Goal: Find specific fact: Find contact information

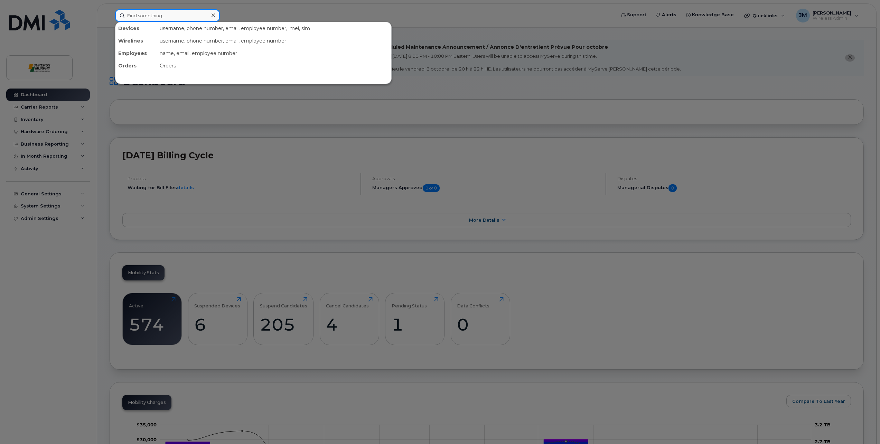
click at [143, 14] on input at bounding box center [167, 15] width 105 height 12
type input "mark"
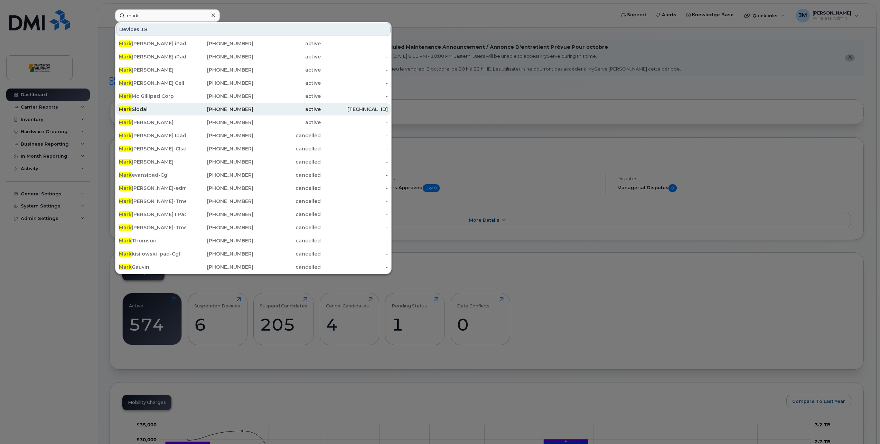
drag, startPoint x: 152, startPoint y: 113, endPoint x: 143, endPoint y: 107, distance: 10.3
click at [143, 107] on div "Mark Siddal" at bounding box center [152, 109] width 67 height 7
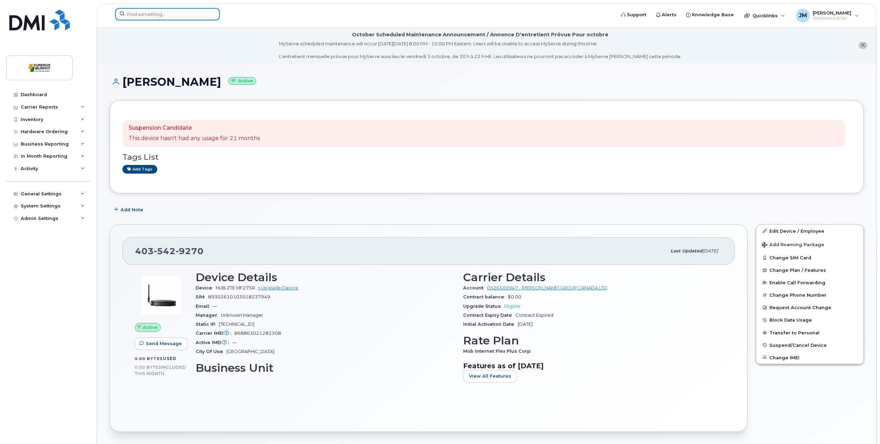
click at [151, 15] on input at bounding box center [167, 14] width 105 height 12
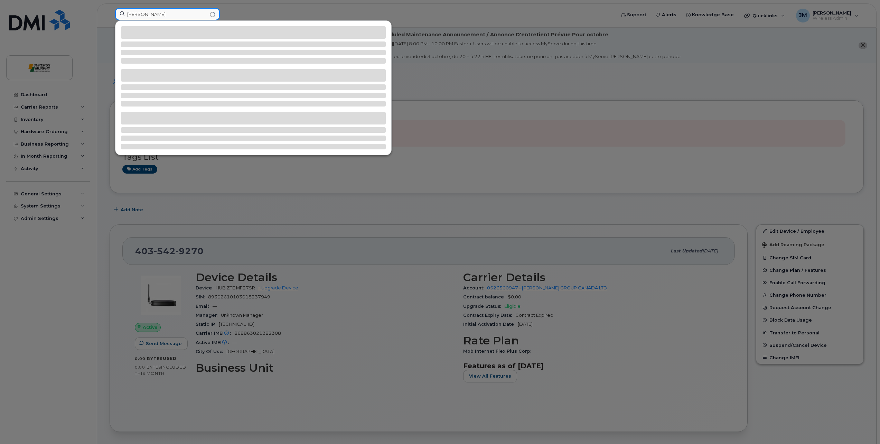
type input "[PERSON_NAME]"
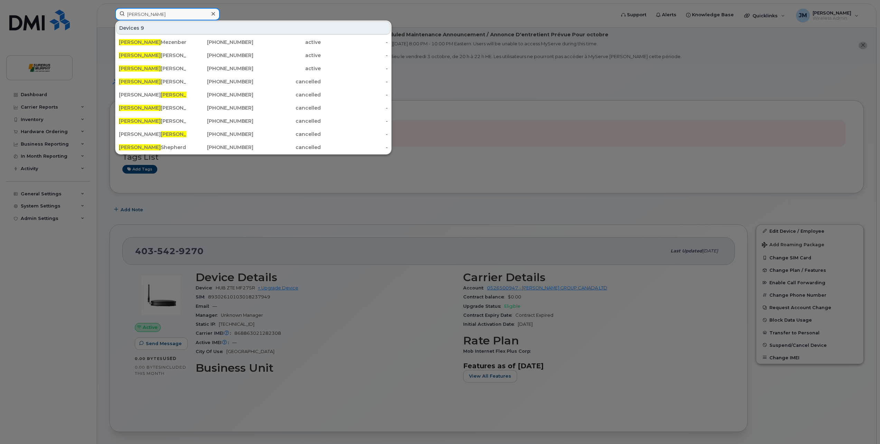
drag, startPoint x: 152, startPoint y: 14, endPoint x: 112, endPoint y: 13, distance: 40.4
click at [112, 13] on div "[PERSON_NAME] 9 [PERSON_NAME] I Pad Ehec [PHONE_NUMBER] active - [PERSON_NAME] …" at bounding box center [363, 15] width 506 height 15
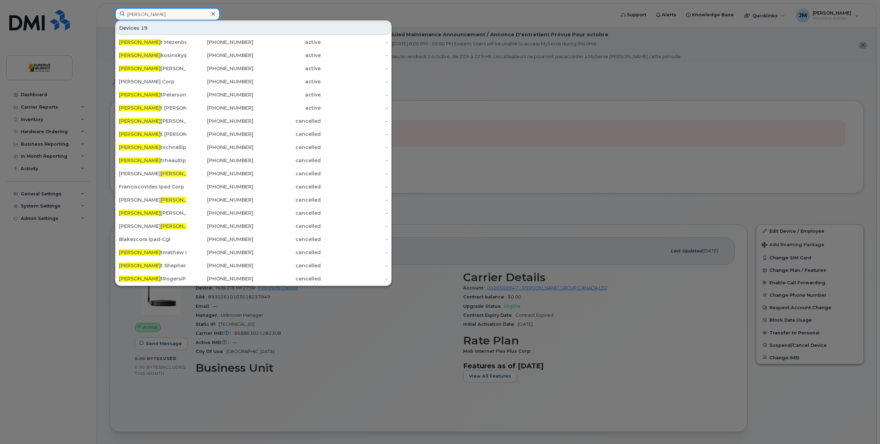
type input "[PERSON_NAME]"
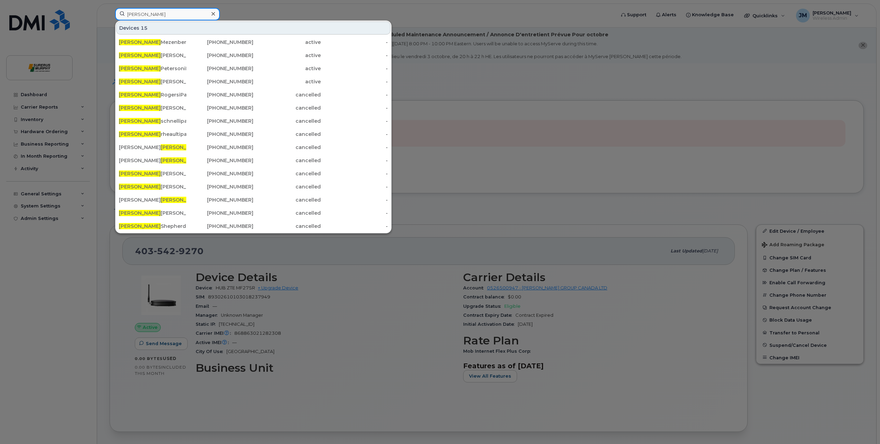
drag, startPoint x: 156, startPoint y: 13, endPoint x: 50, endPoint y: 12, distance: 106.1
click at [110, 12] on div "[PERSON_NAME] 15 [PERSON_NAME] I Pad Ehec [PHONE_NUMBER] active - [PERSON_NAME]…" at bounding box center [363, 15] width 506 height 15
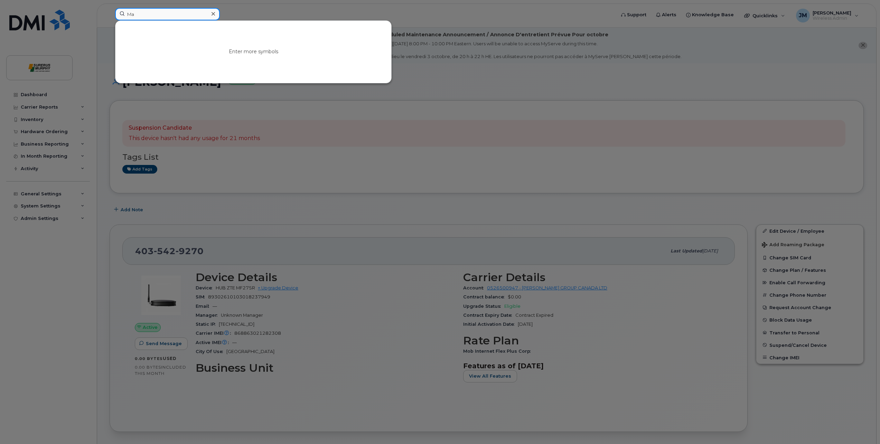
type input "M"
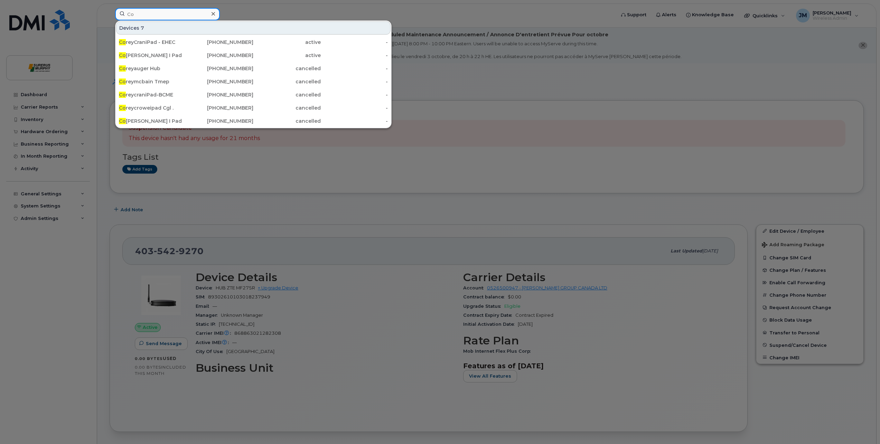
type input "C"
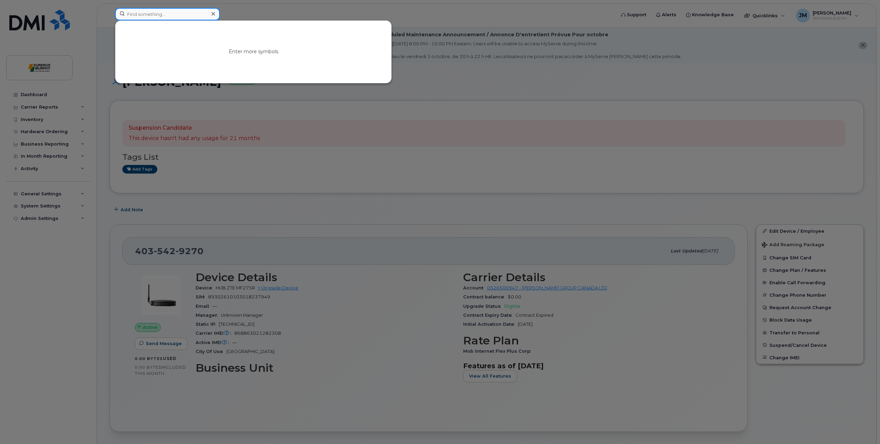
click at [136, 13] on input at bounding box center [167, 14] width 105 height 12
type input "[PERSON_NAME]"
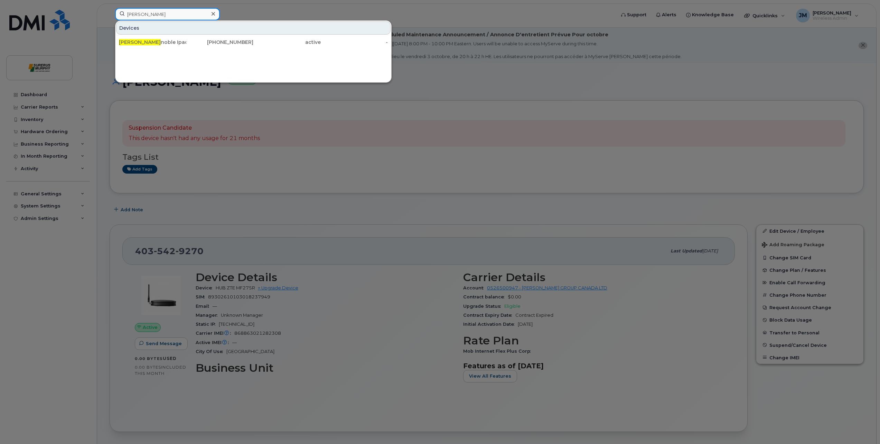
drag, startPoint x: 159, startPoint y: 13, endPoint x: -58, endPoint y: 33, distance: 217.5
type input "[PERSON_NAME]"
click at [131, 44] on span "[PERSON_NAME]" at bounding box center [140, 42] width 42 height 6
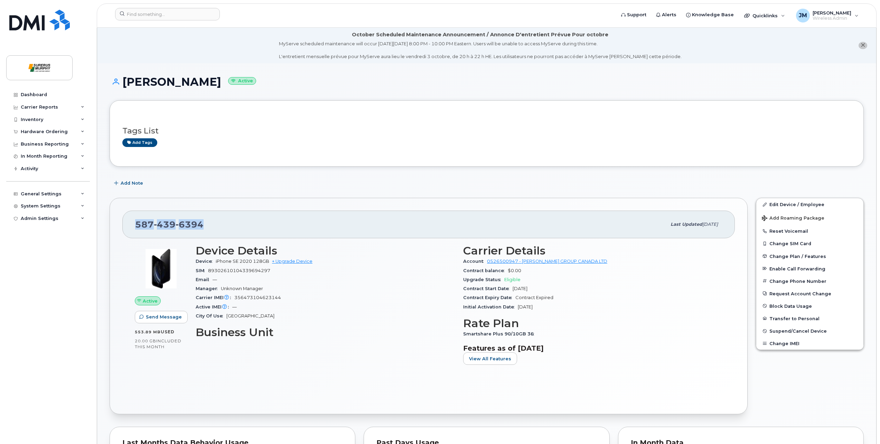
drag, startPoint x: 205, startPoint y: 226, endPoint x: 130, endPoint y: 227, distance: 75.3
click at [130, 227] on div "587 439 6394 Last updated Mar 28, 2024" at bounding box center [428, 224] width 612 height 28
copy span "587 439 6394"
click at [177, 15] on input at bounding box center [167, 14] width 105 height 12
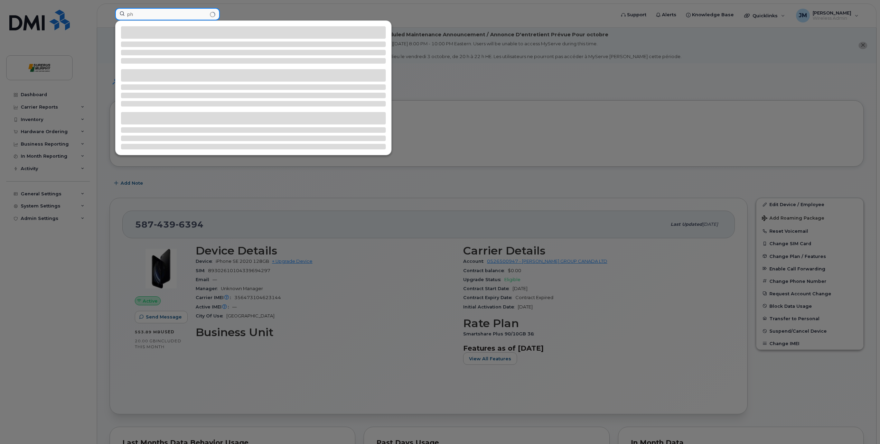
type input "p"
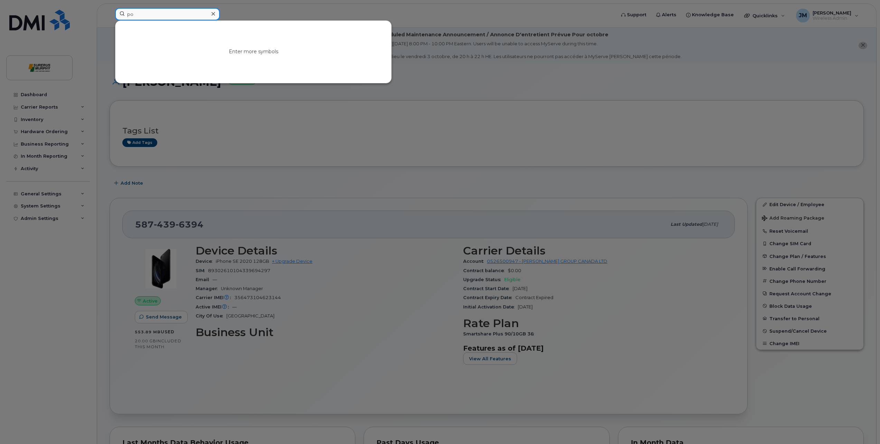
type input "p"
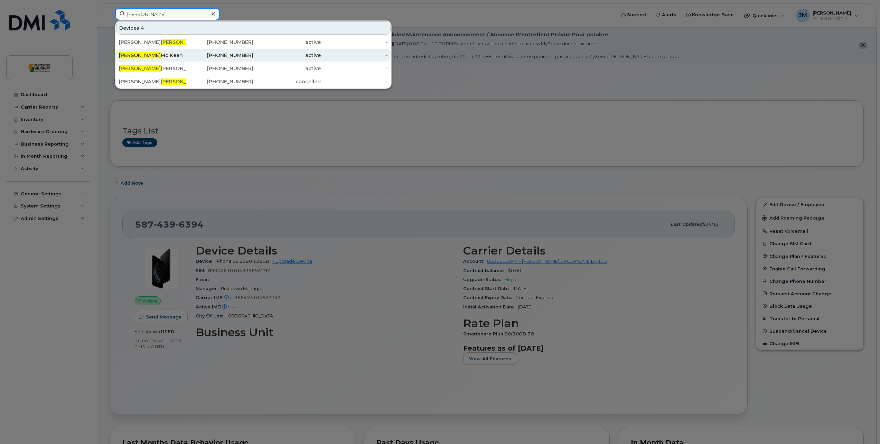
type input "phillip"
click at [173, 58] on div "Phillip Mc Keen" at bounding box center [152, 55] width 67 height 7
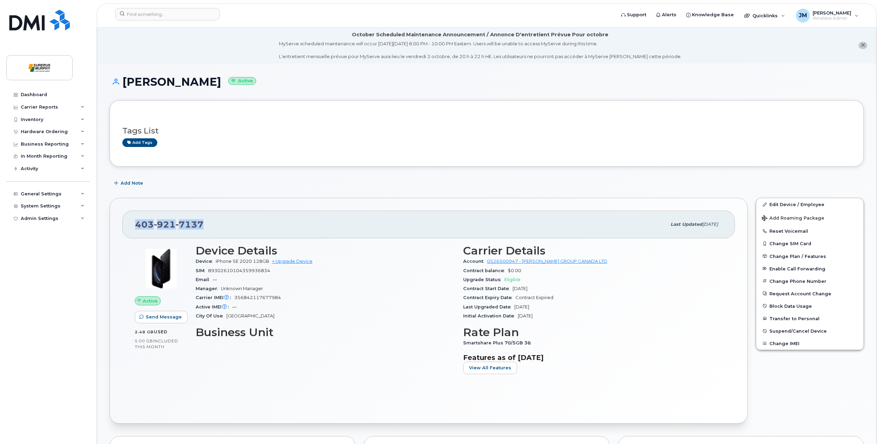
drag, startPoint x: 176, startPoint y: 227, endPoint x: 135, endPoint y: 230, distance: 40.9
click at [135, 230] on div "403 921 7137" at bounding box center [400, 224] width 531 height 15
copy span "403 921 7137"
click at [162, 14] on input at bounding box center [167, 14] width 105 height 12
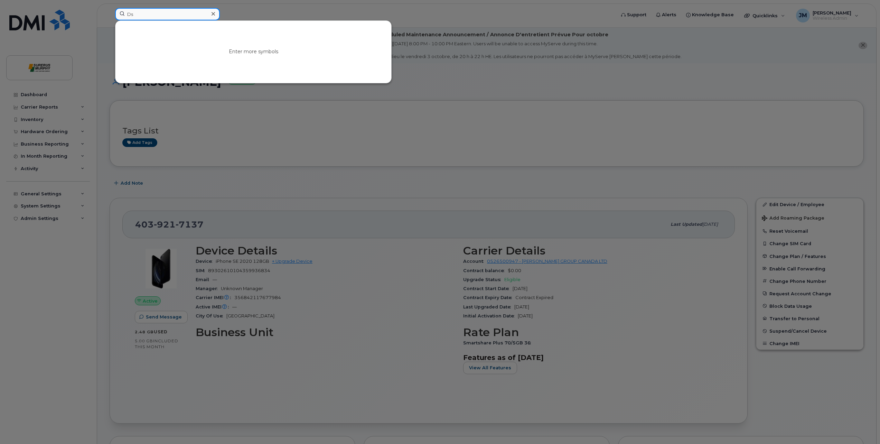
type input "D"
type input "dustin mill"
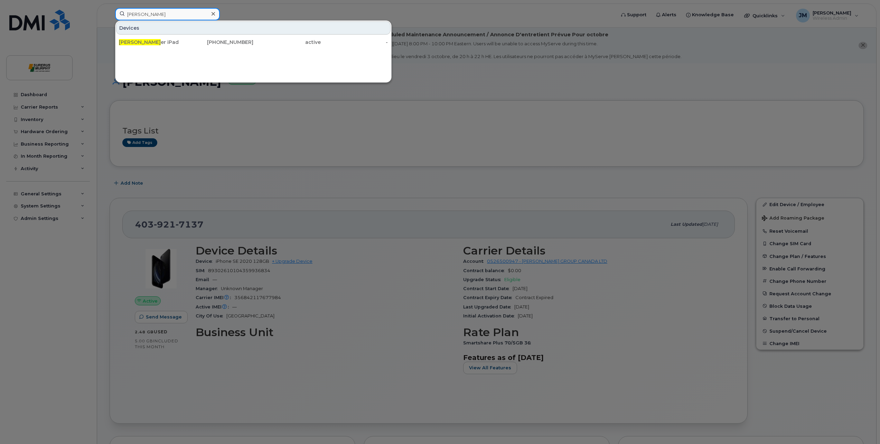
drag, startPoint x: 176, startPoint y: 11, endPoint x: -24, endPoint y: 29, distance: 200.9
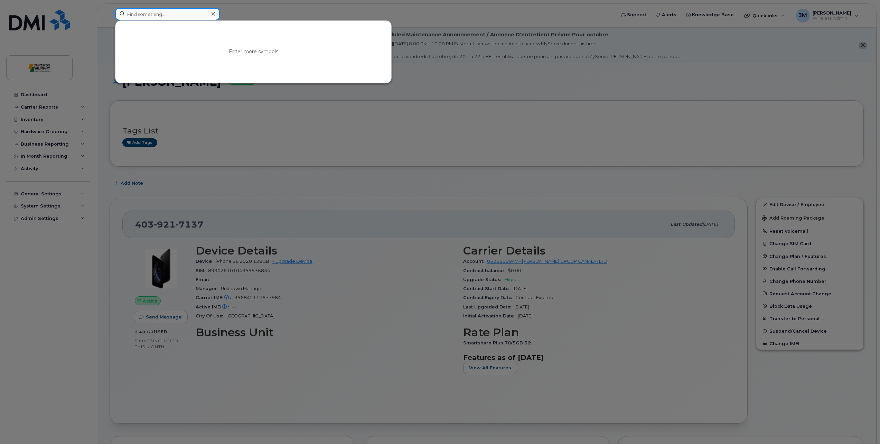
click at [141, 14] on input at bounding box center [167, 14] width 105 height 12
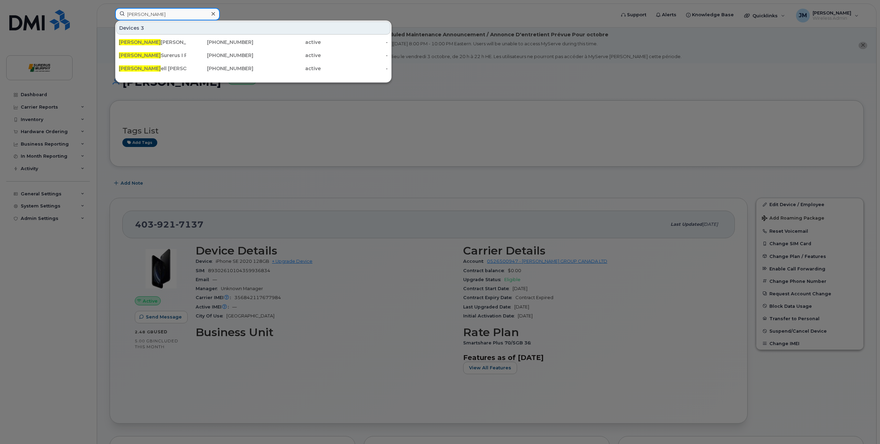
type input "mitch"
click at [231, 187] on div at bounding box center [440, 222] width 880 height 444
